Goal: Transaction & Acquisition: Book appointment/travel/reservation

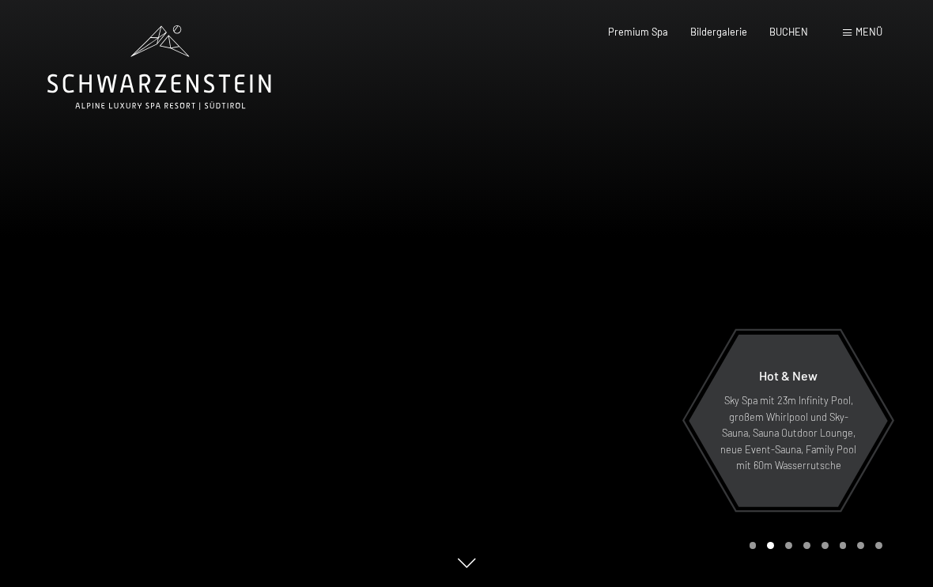
click at [788, 38] on div "Premium Spa Bildergalerie BUCHEN" at bounding box center [696, 32] width 267 height 14
click at [787, 28] on span "BUCHEN" at bounding box center [789, 29] width 39 height 13
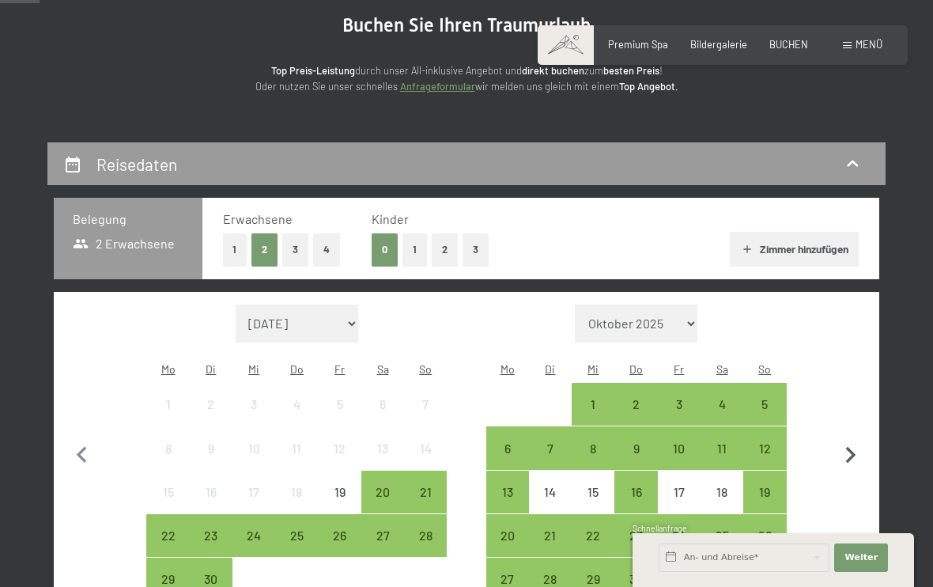
click at [846, 449] on icon "button" at bounding box center [851, 455] width 10 height 17
select select "[DATE]"
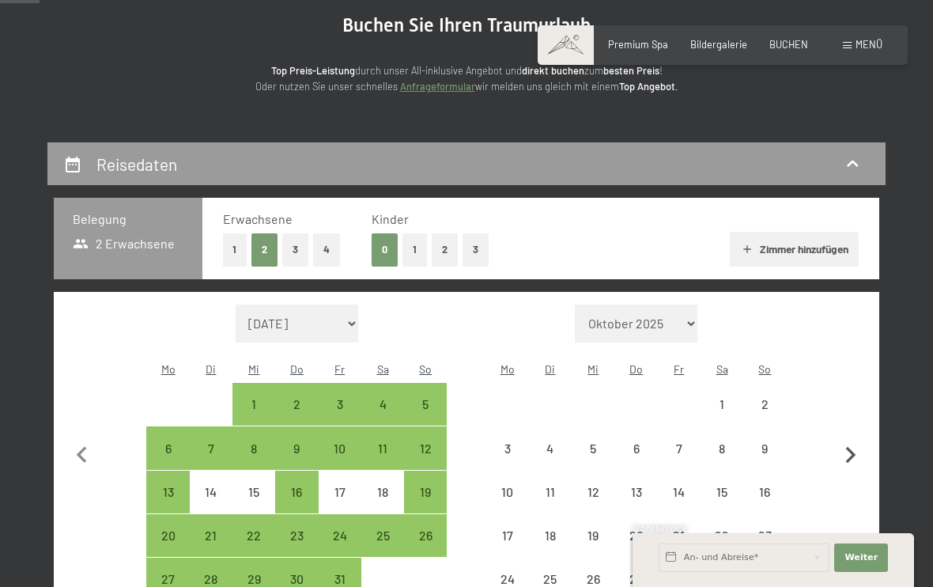
click at [846, 449] on icon "button" at bounding box center [851, 455] width 10 height 17
select select "[DATE]"
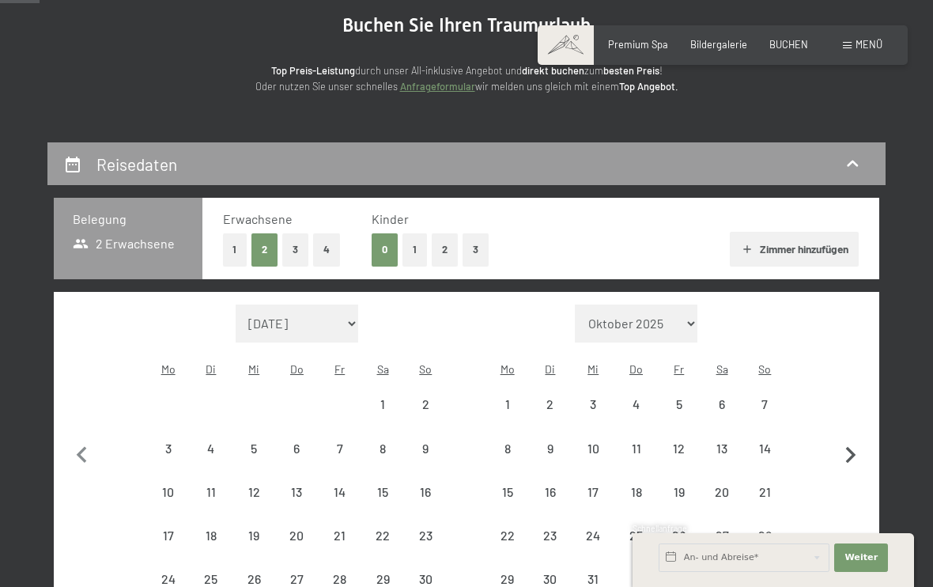
click at [846, 449] on icon "button" at bounding box center [851, 455] width 10 height 17
select select "[DATE]"
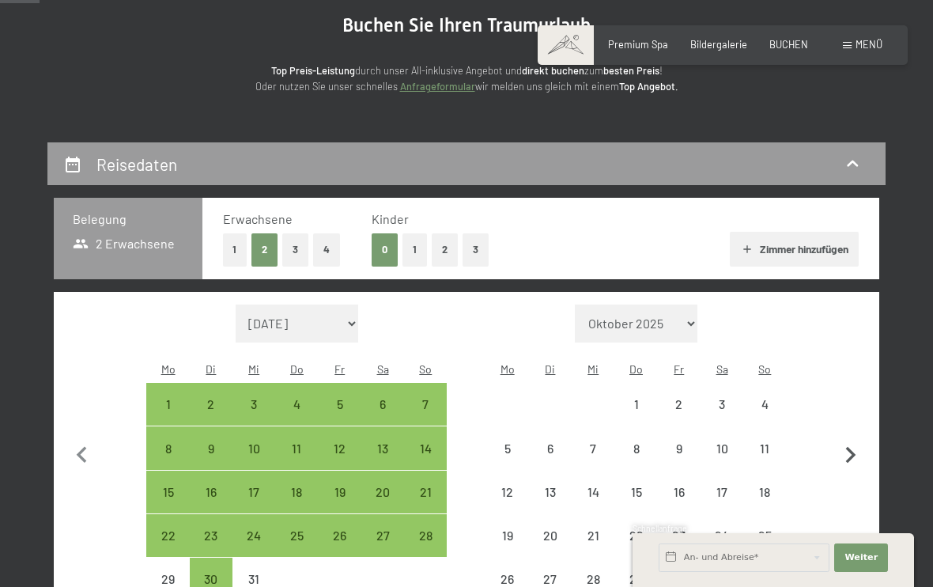
click at [846, 449] on icon "button" at bounding box center [851, 455] width 10 height 17
select select "[DATE]"
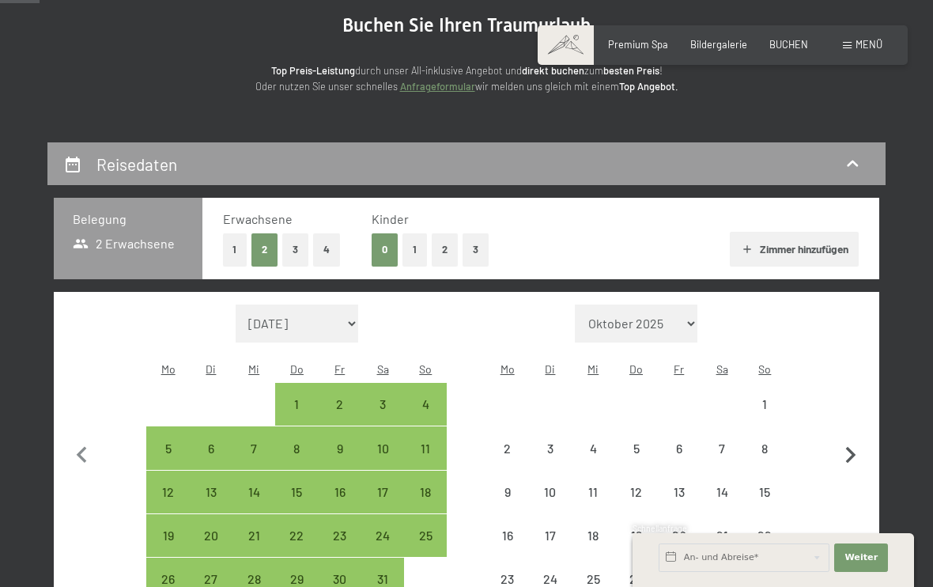
select select "[DATE]"
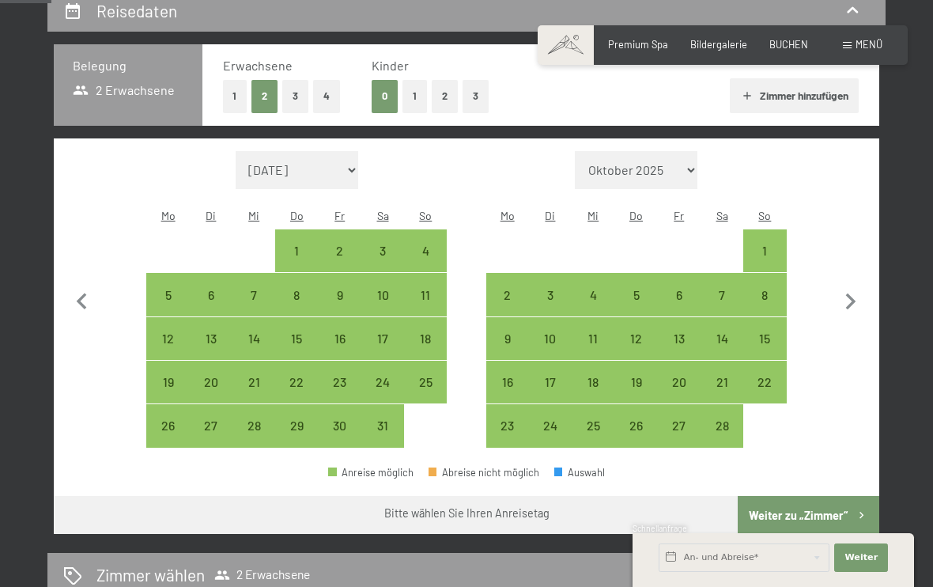
scroll to position [322, 0]
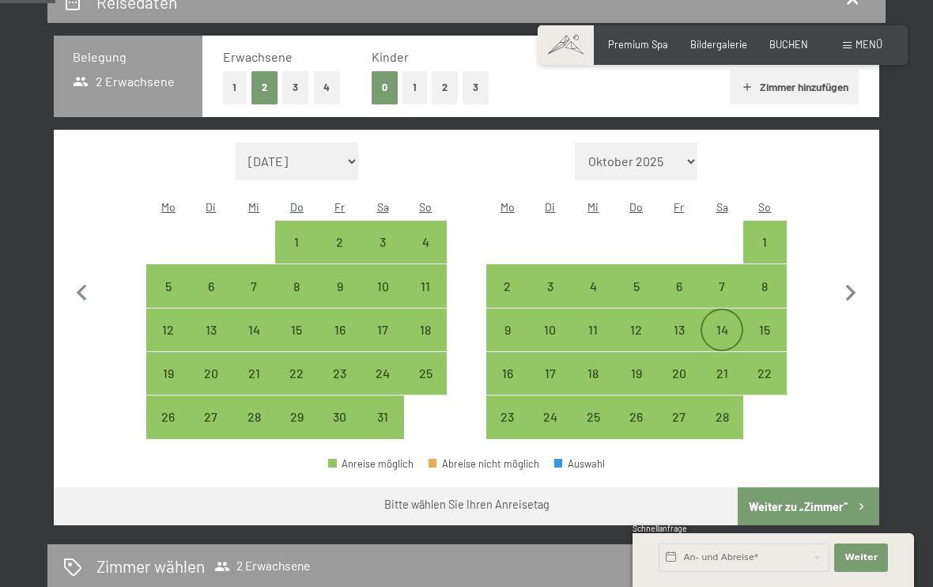
click at [721, 324] on div "14" at bounding box center [722, 344] width 40 height 40
select select "[DATE]"
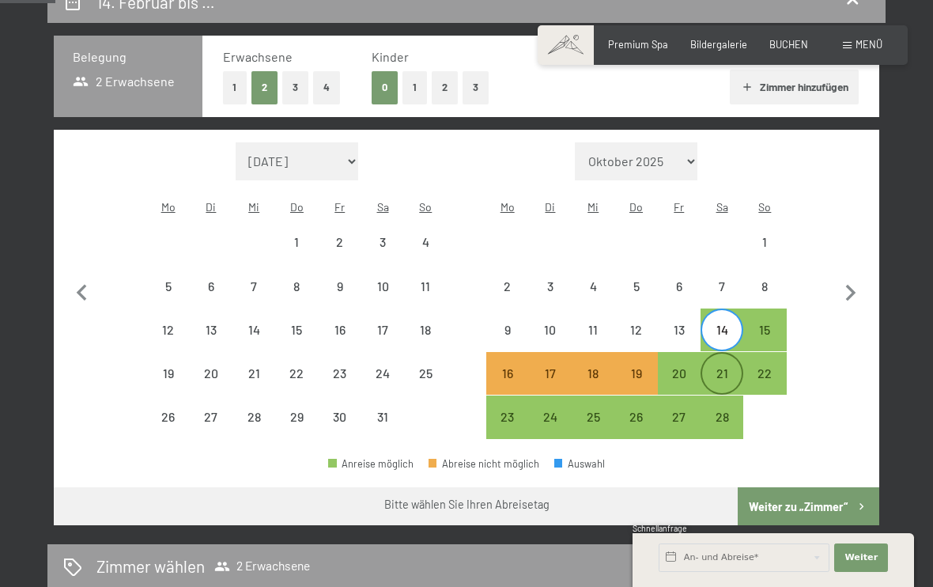
click at [718, 367] on div "21" at bounding box center [722, 387] width 40 height 40
select select "[DATE]"
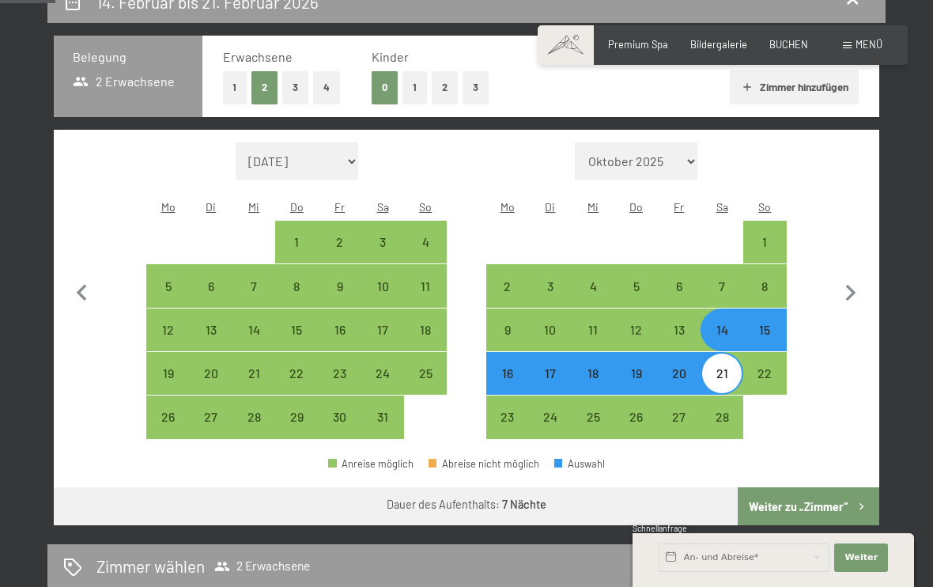
click at [436, 84] on button "2" at bounding box center [445, 87] width 26 height 32
select select "[DATE]"
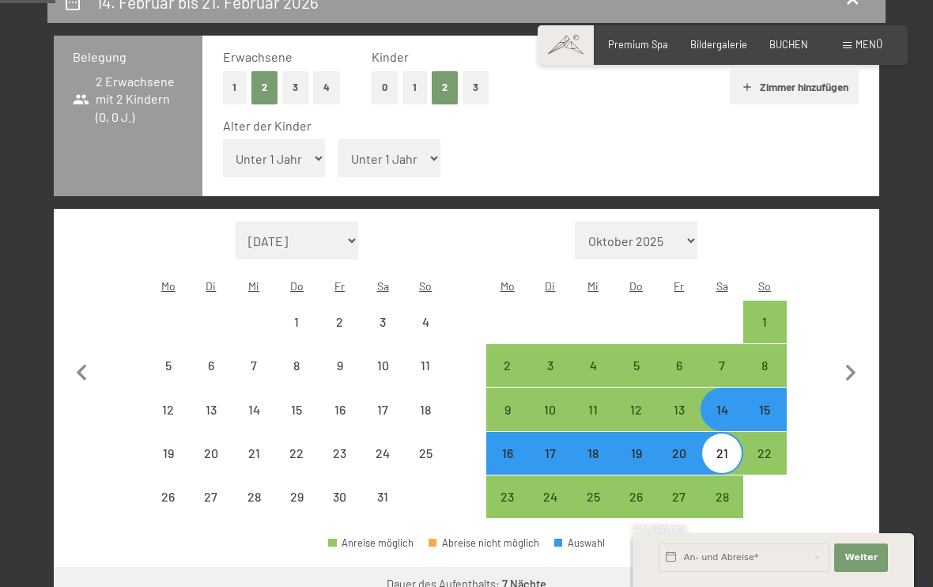
select select "[DATE]"
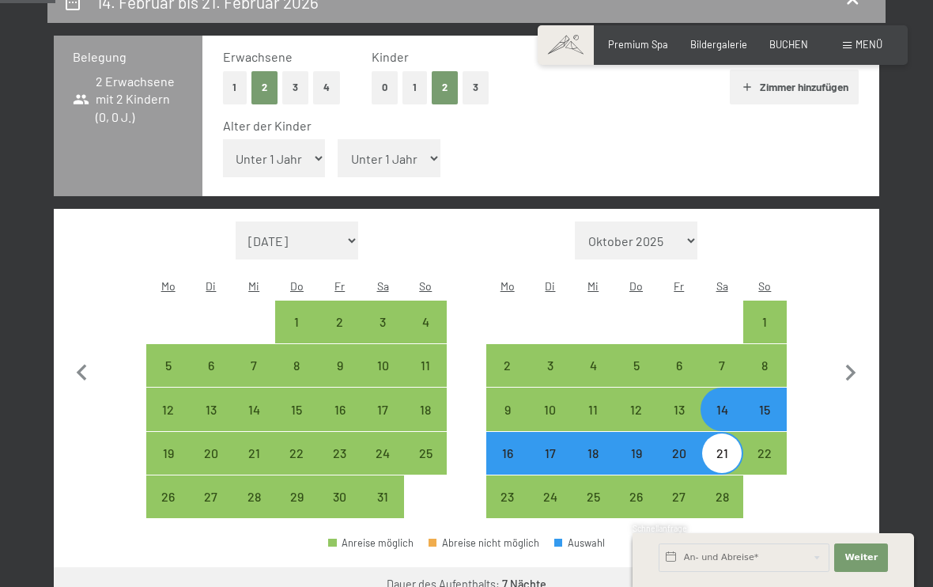
select select "11"
select select "[DATE]"
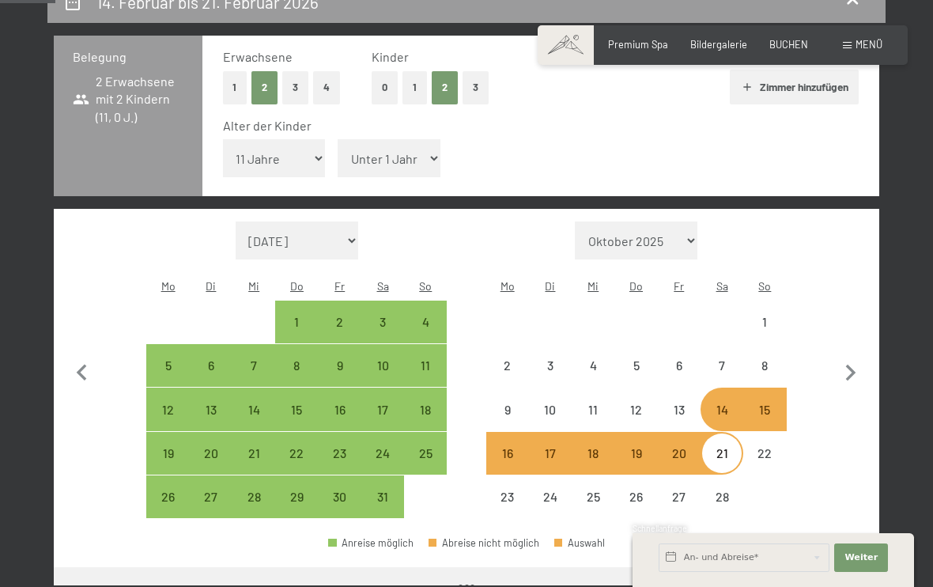
select select "[DATE]"
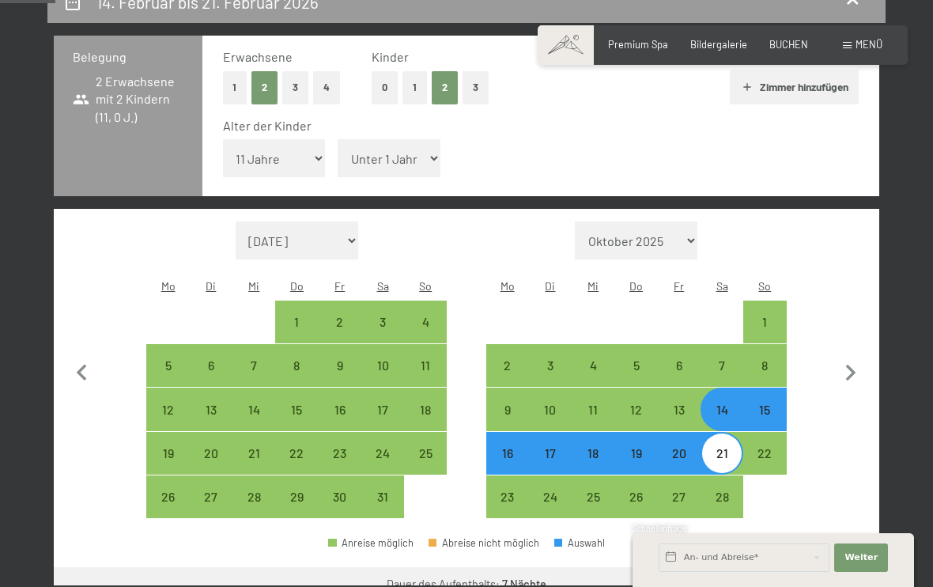
select select "6"
select select "[DATE]"
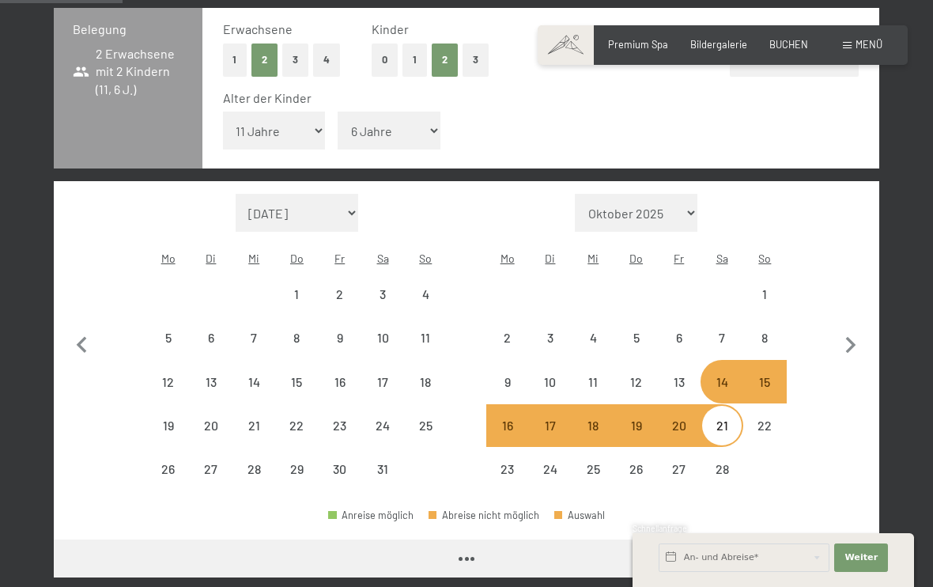
scroll to position [411, 0]
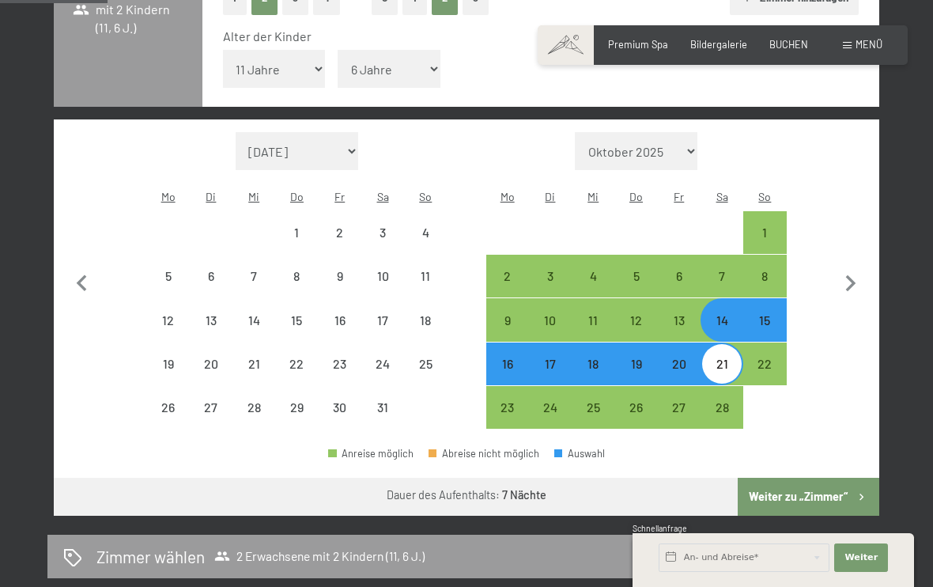
select select "[DATE]"
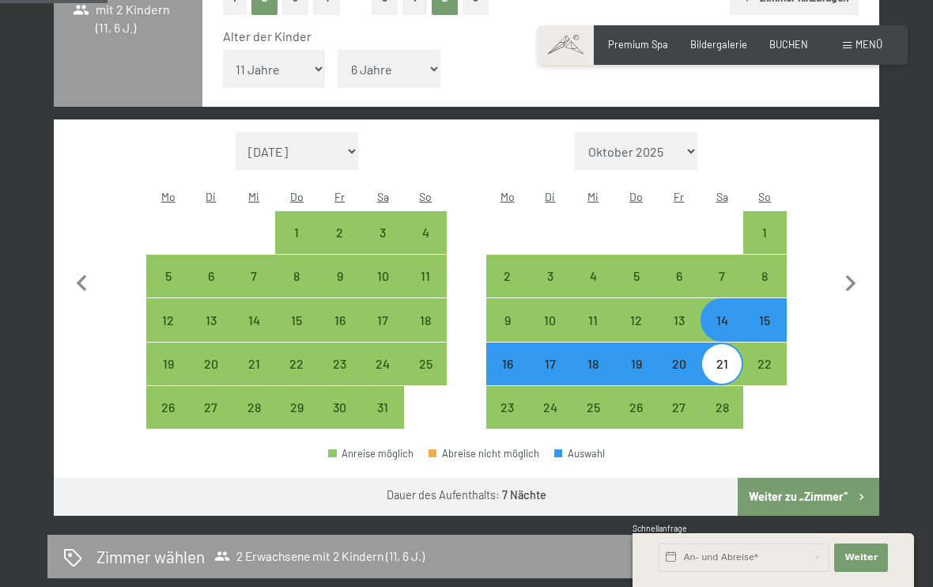
click at [784, 478] on button "Weiter zu „Zimmer“" at bounding box center [809, 497] width 142 height 38
select select "[DATE]"
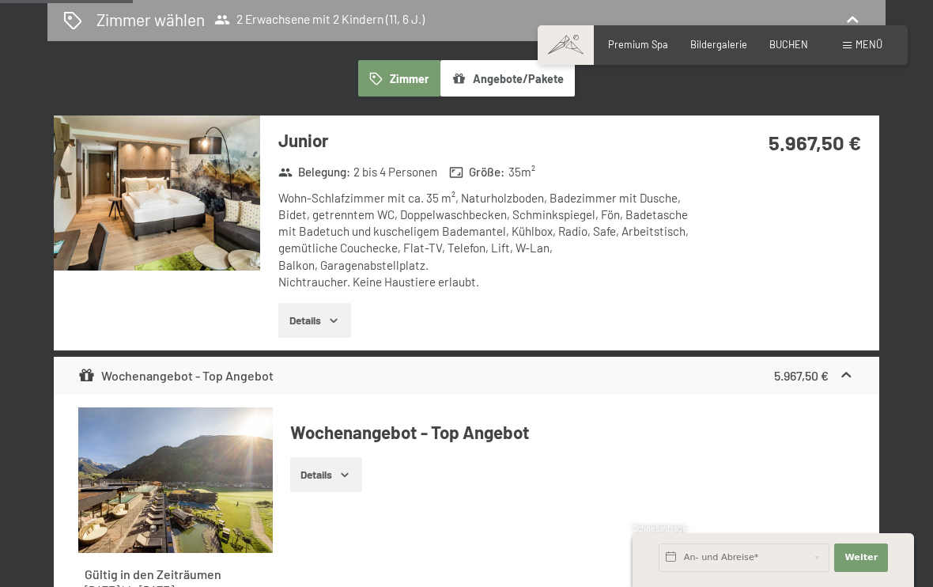
scroll to position [326, 0]
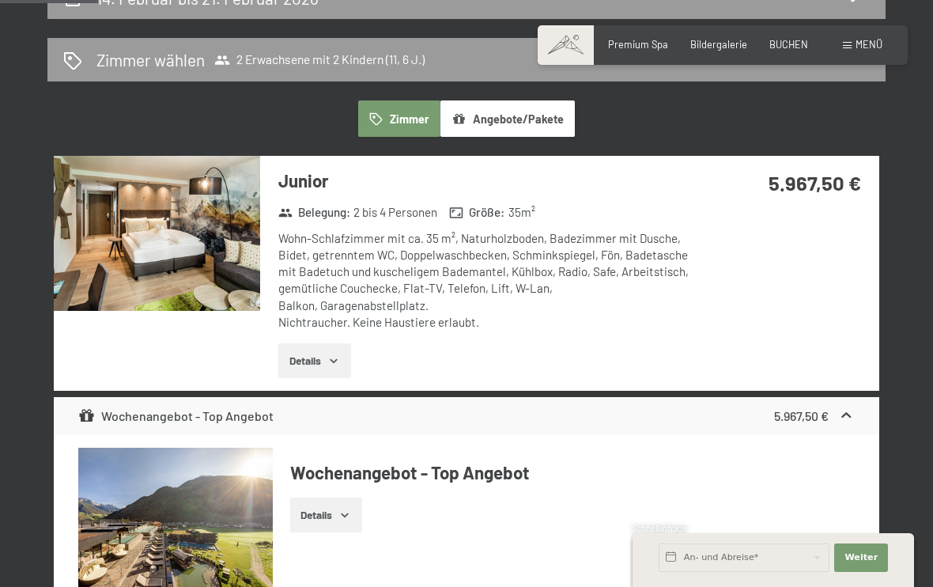
click at [340, 356] on icon "button" at bounding box center [334, 360] width 13 height 13
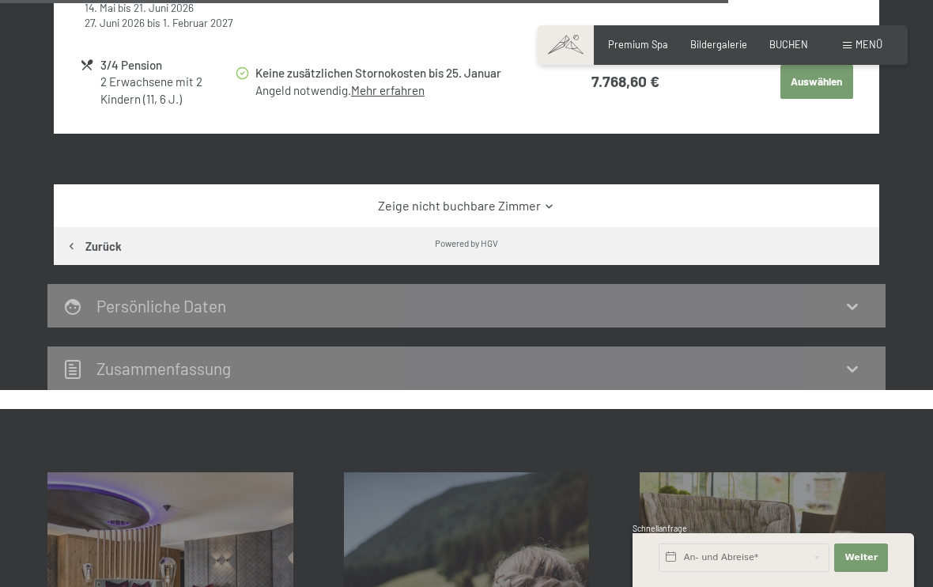
scroll to position [2574, 0]
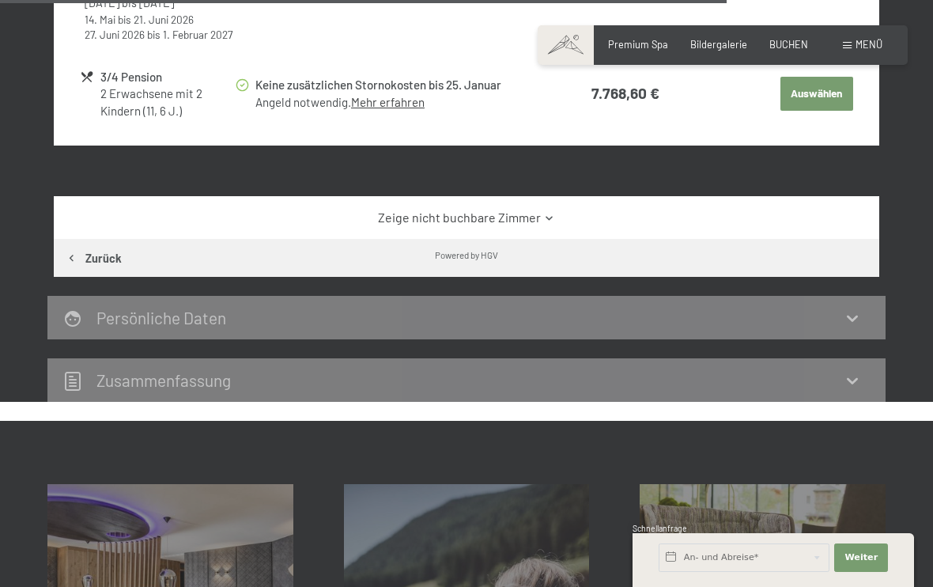
click at [529, 209] on link "Zeige nicht buchbare Zimmer" at bounding box center [466, 217] width 776 height 17
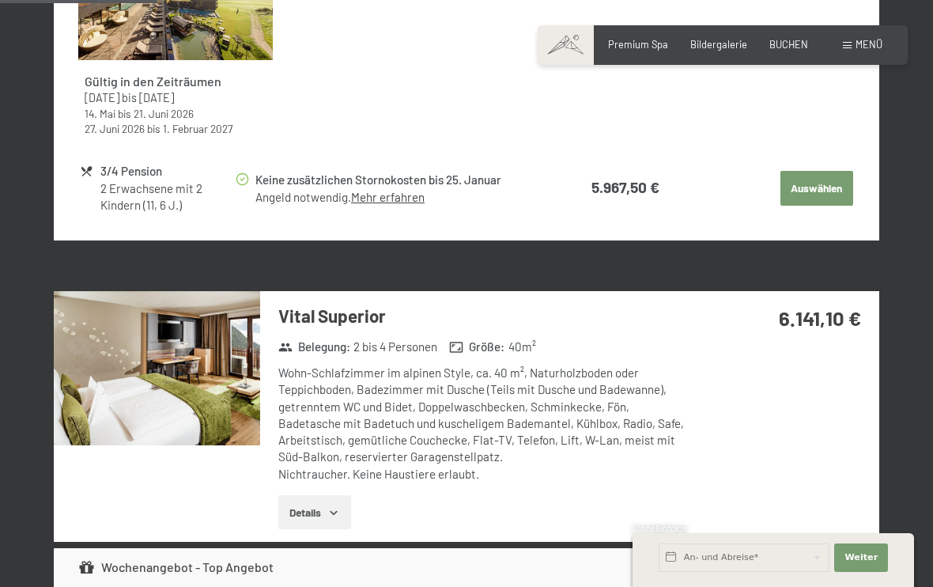
scroll to position [1067, 0]
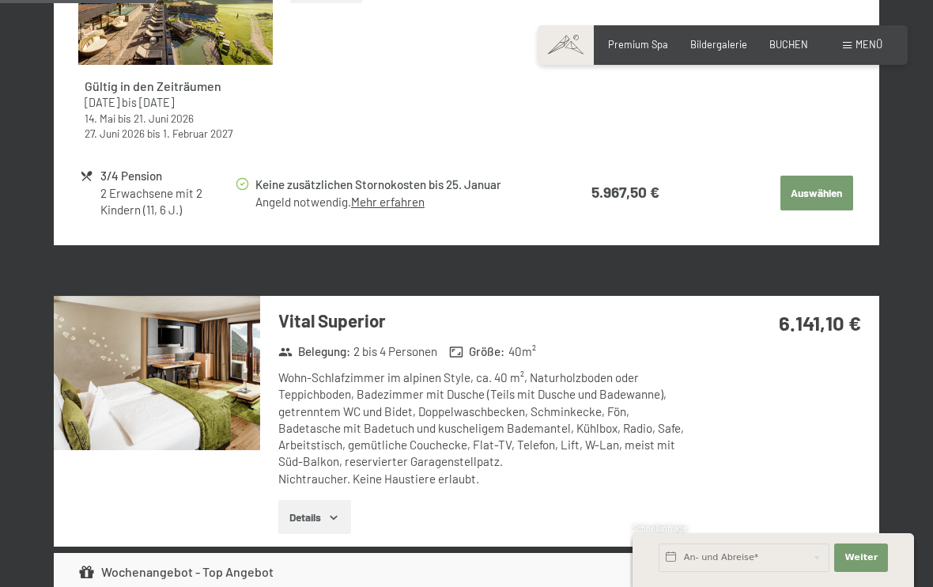
click at [332, 511] on icon "button" at bounding box center [334, 517] width 13 height 13
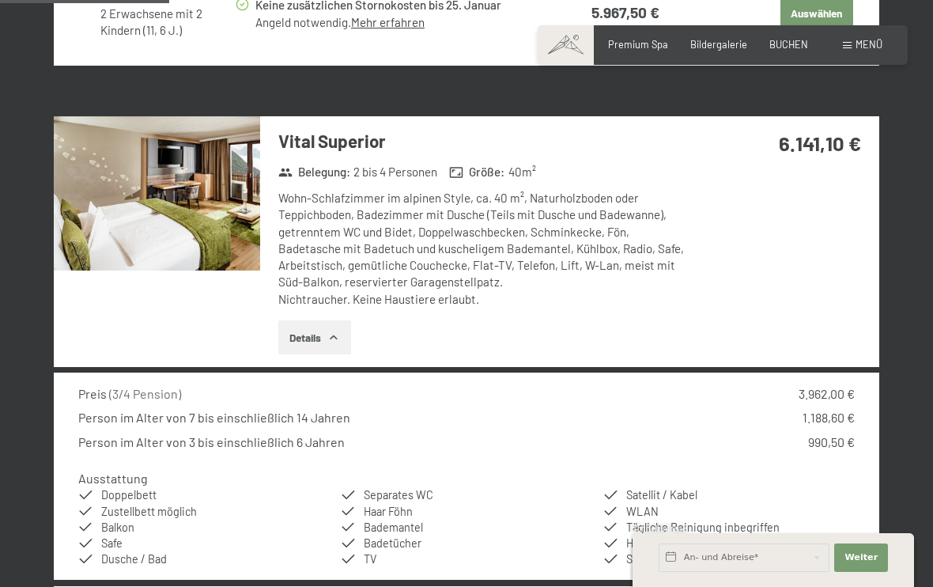
scroll to position [1263, 0]
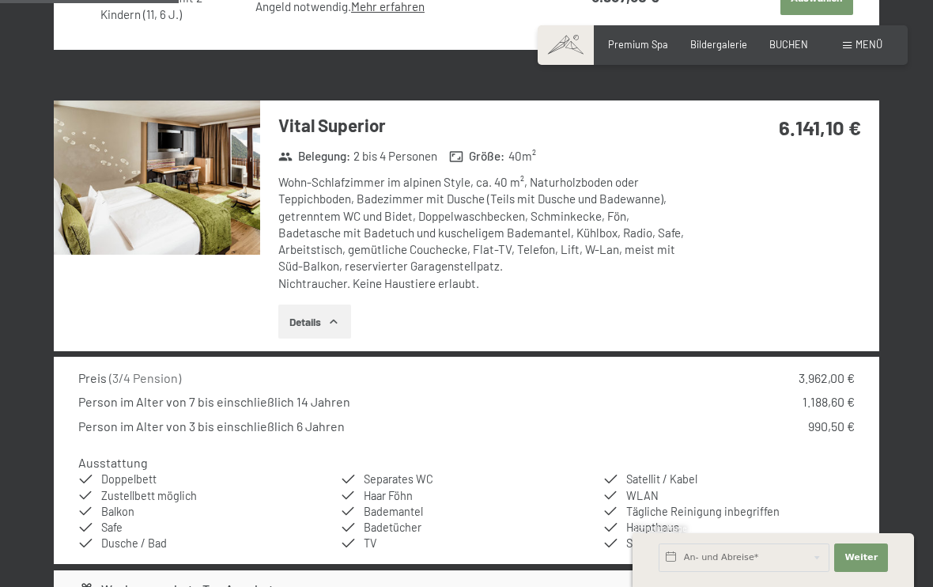
click at [245, 184] on img at bounding box center [157, 177] width 206 height 155
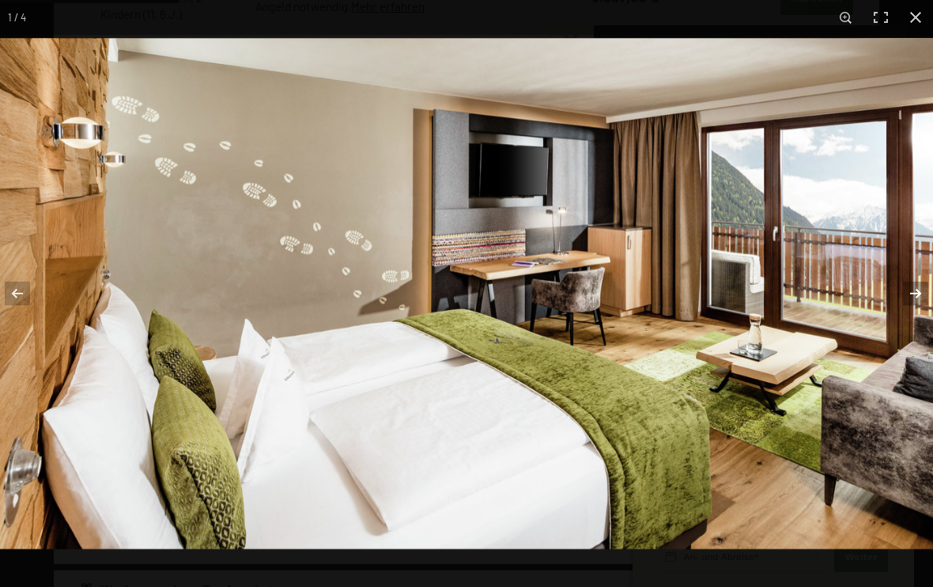
click at [913, 299] on button "button" at bounding box center [905, 293] width 55 height 79
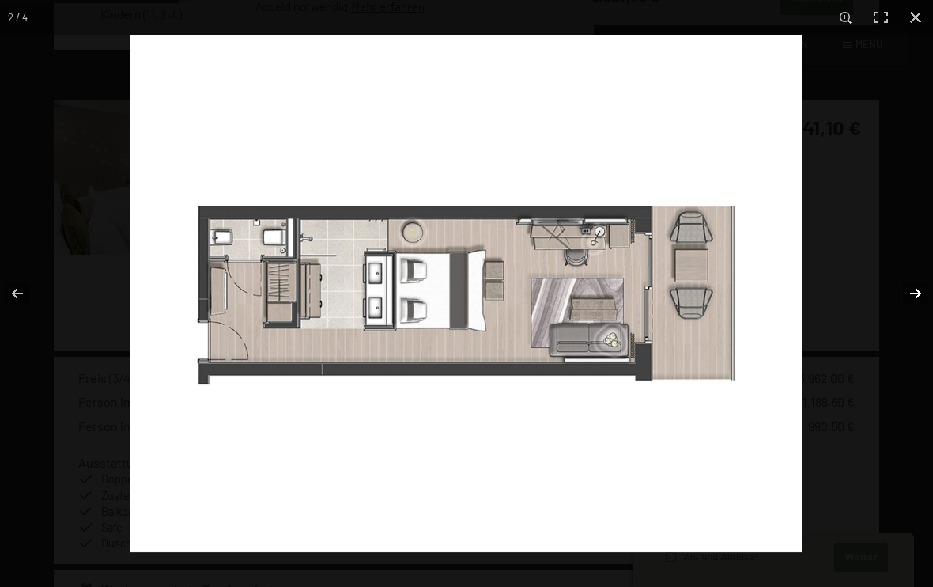
click at [913, 299] on button "button" at bounding box center [905, 293] width 55 height 79
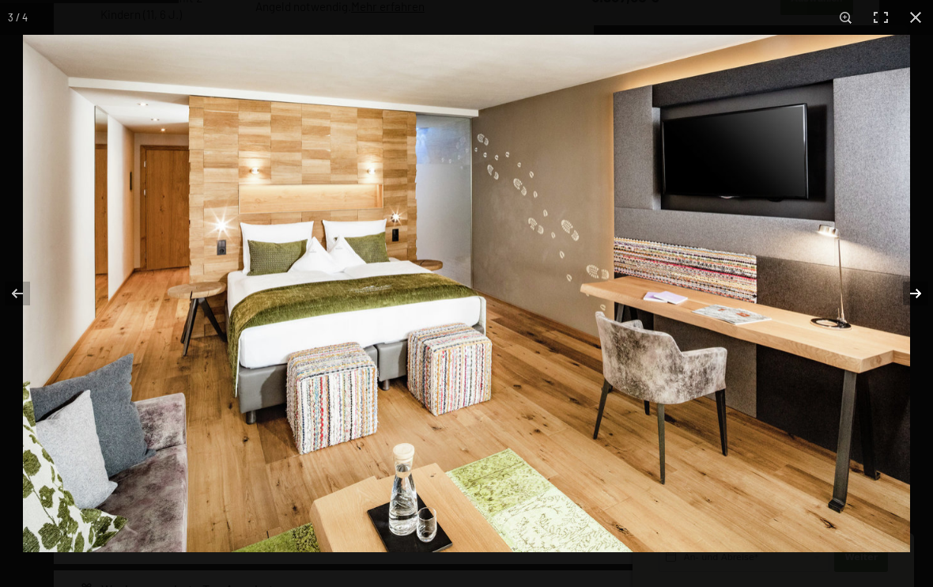
click at [913, 299] on button "button" at bounding box center [905, 293] width 55 height 79
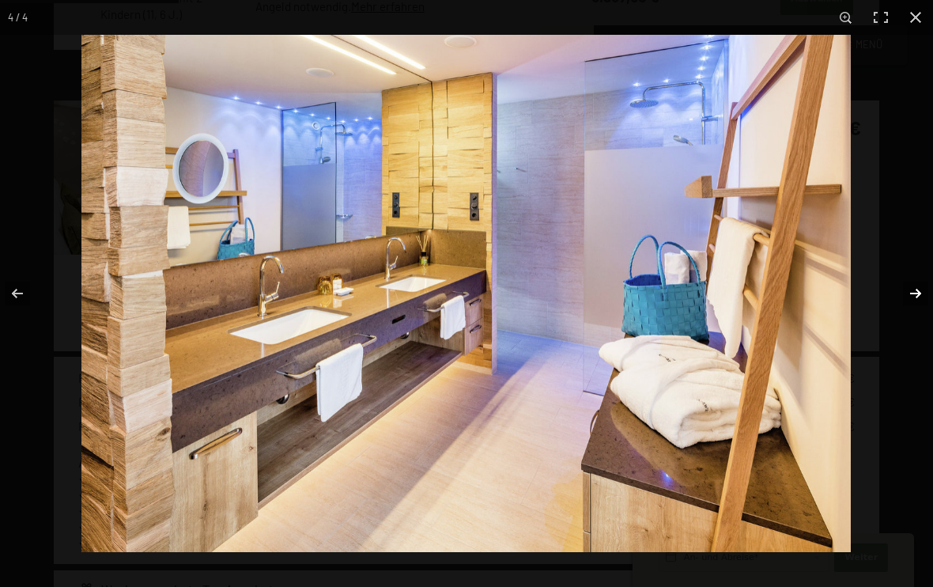
click at [913, 299] on button "button" at bounding box center [905, 293] width 55 height 79
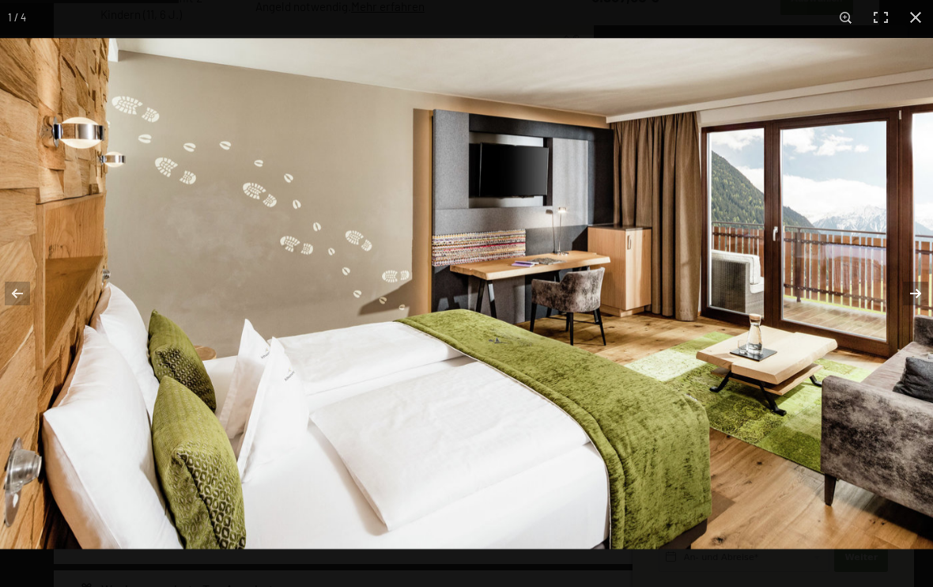
click at [913, 299] on button "button" at bounding box center [905, 293] width 55 height 79
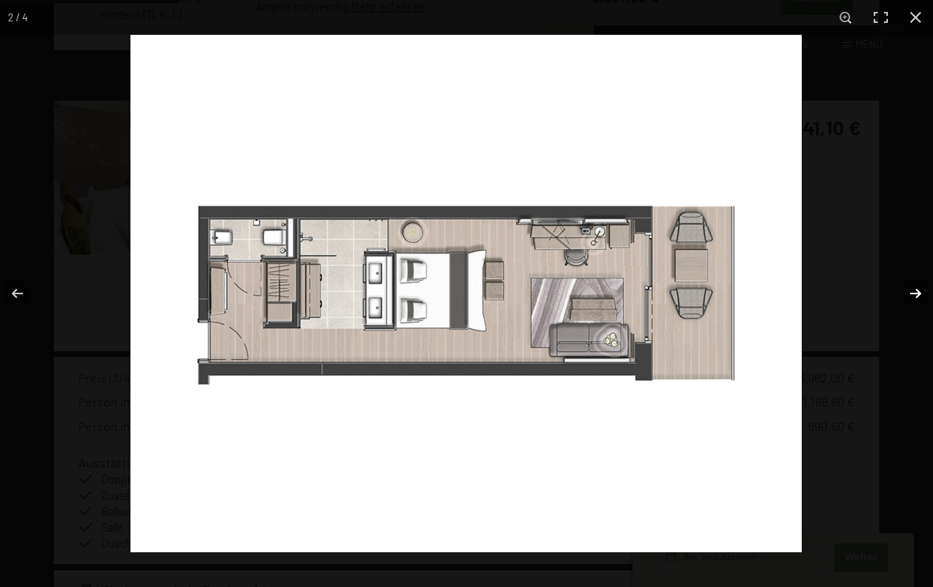
click at [913, 299] on button "button" at bounding box center [905, 293] width 55 height 79
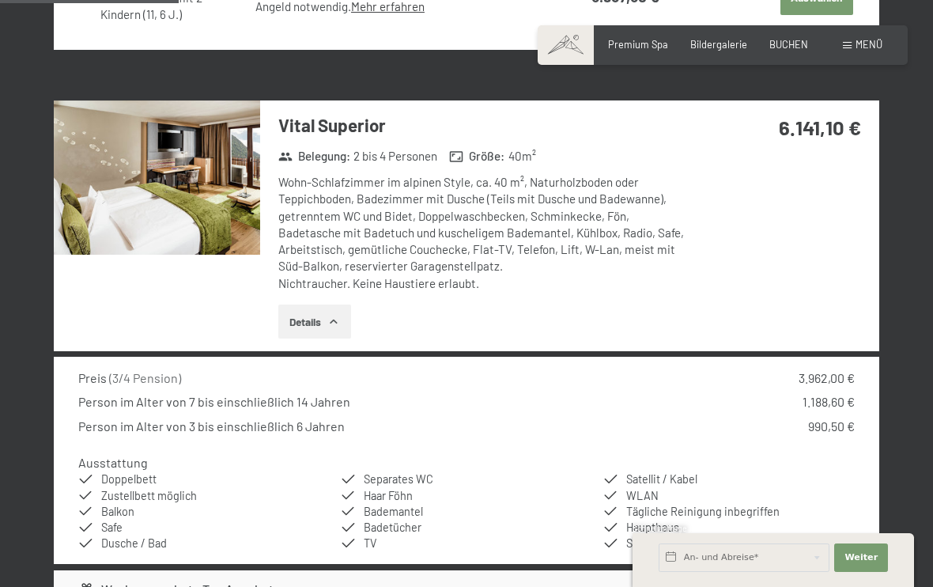
click at [0, 0] on button "button" at bounding box center [0, 0] width 0 height 0
